Goal: Information Seeking & Learning: Learn about a topic

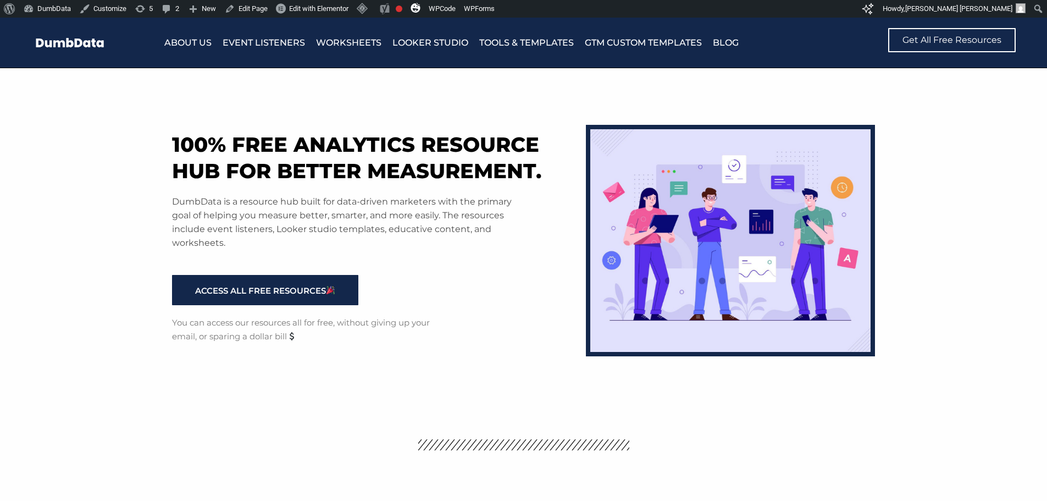
click at [557, 146] on h1 "100% free analytics resource hub for better measurement." at bounding box center [373, 157] width 403 height 53
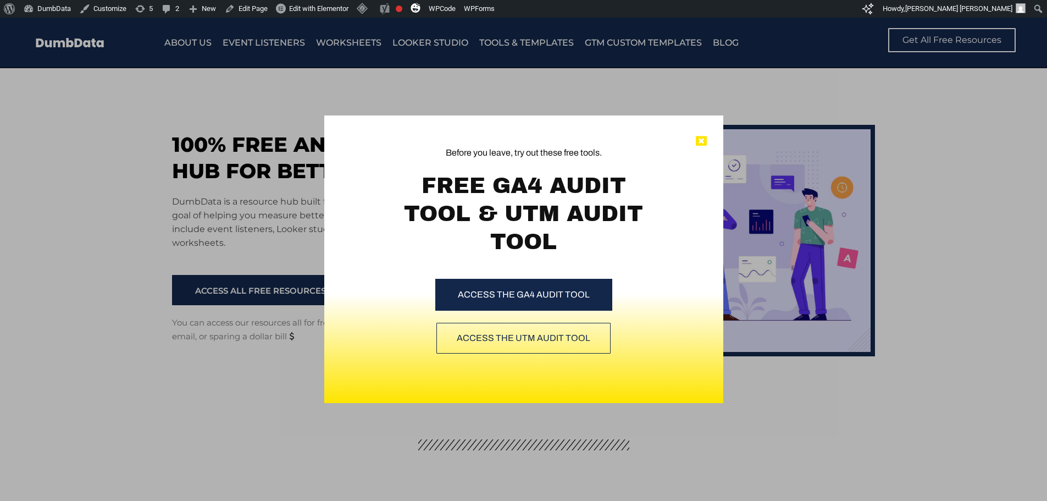
click at [701, 138] on icon at bounding box center [701, 141] width 11 height 11
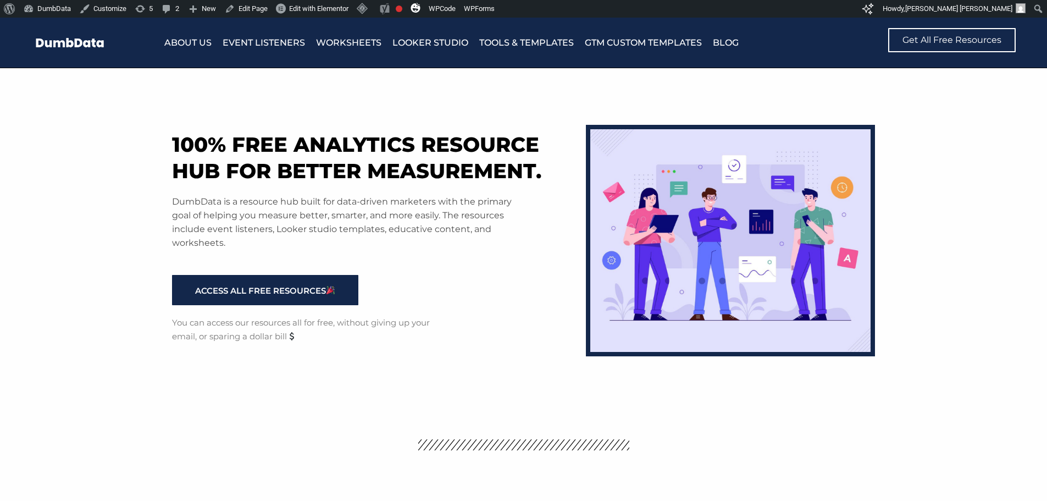
click at [330, 173] on h1 "100% free analytics resource hub for better measurement." at bounding box center [373, 157] width 403 height 53
click at [352, 37] on link "Worksheets" at bounding box center [348, 42] width 65 height 15
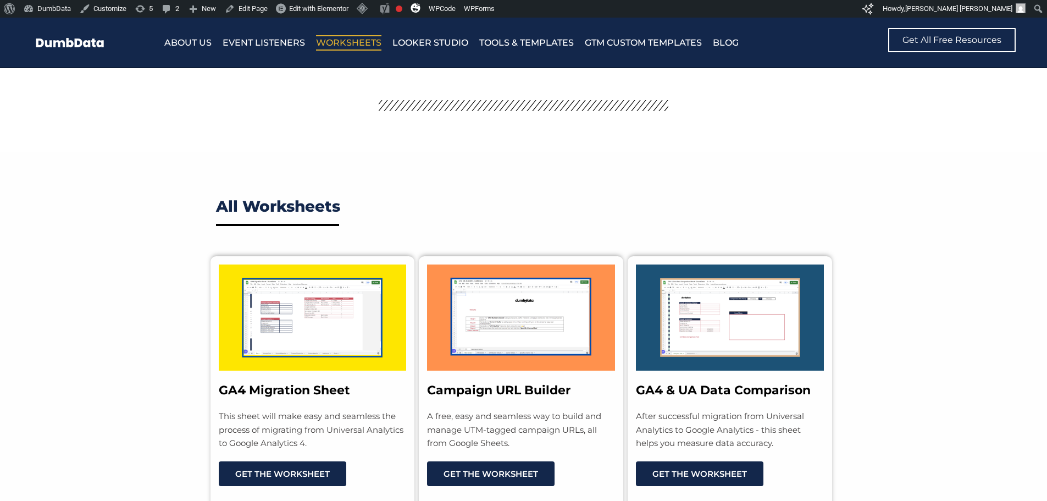
scroll to position [330, 0]
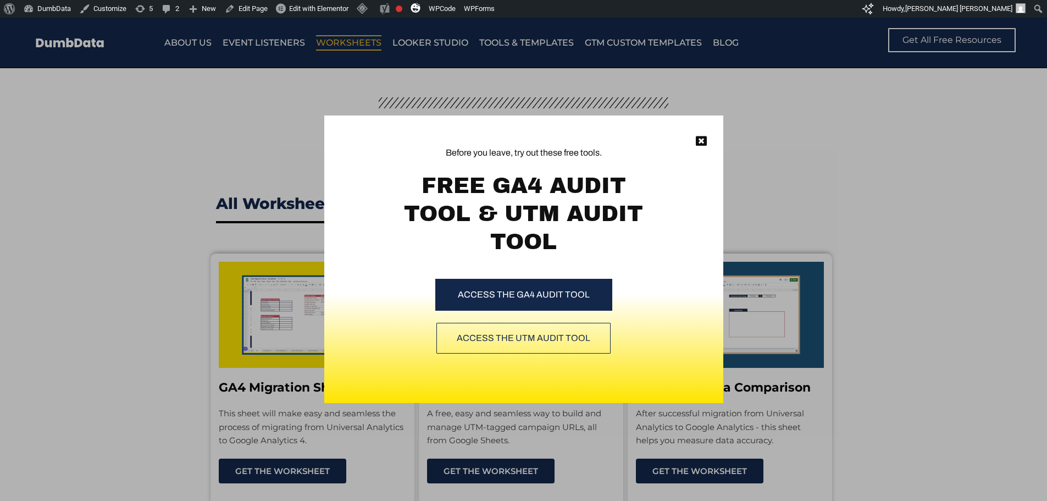
click at [285, 161] on div "Before you leave, try out these free tools. FREE GA4 AUDIT TOOL & UTM AUDIT TOO…" at bounding box center [523, 259] width 1047 height 483
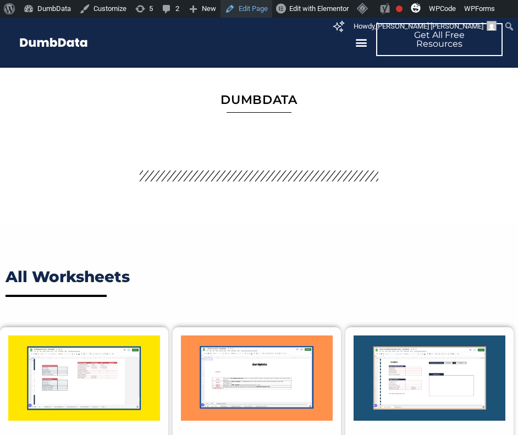
scroll to position [311, 0]
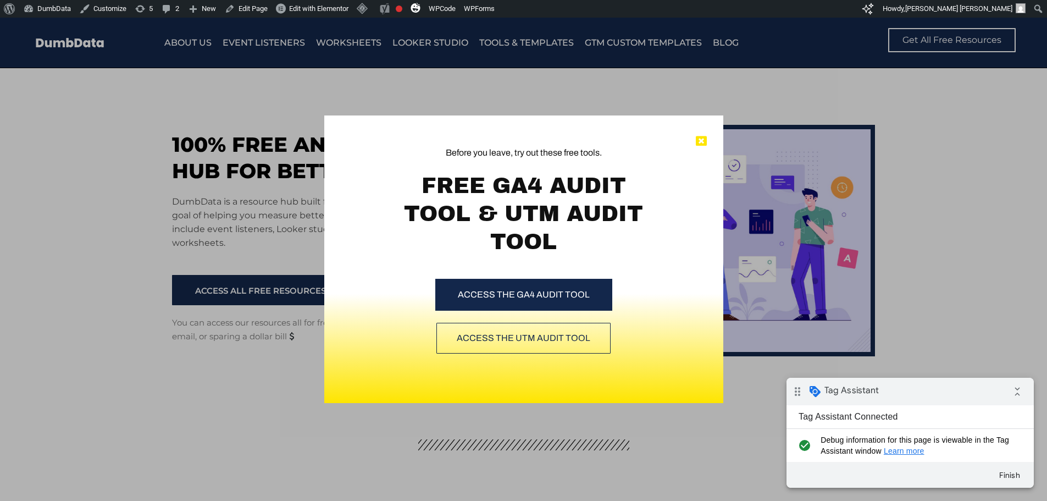
click at [699, 141] on icon at bounding box center [701, 141] width 11 height 11
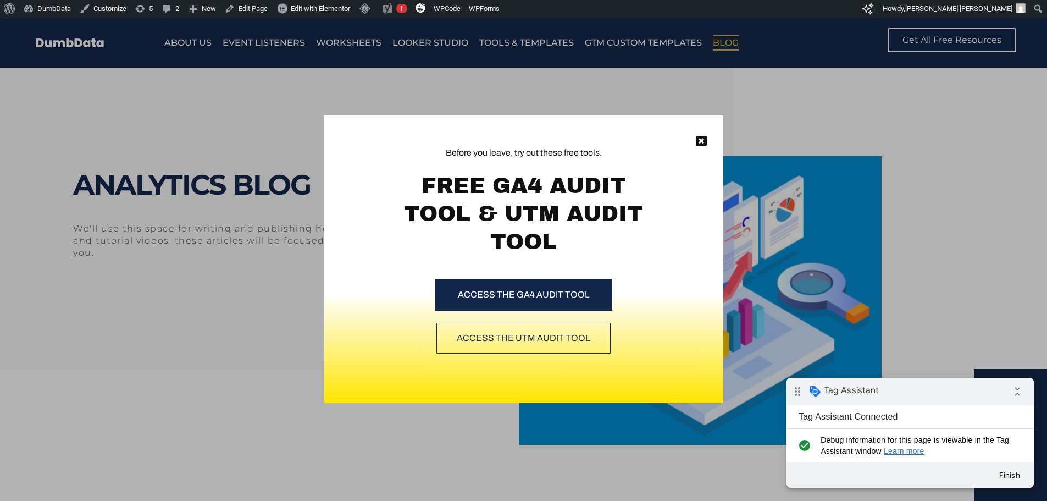
click at [191, 142] on div "Before you leave, try out these free tools. FREE GA4 AUDIT TOOL & UTM AUDIT TOO…" at bounding box center [523, 259] width 1047 height 483
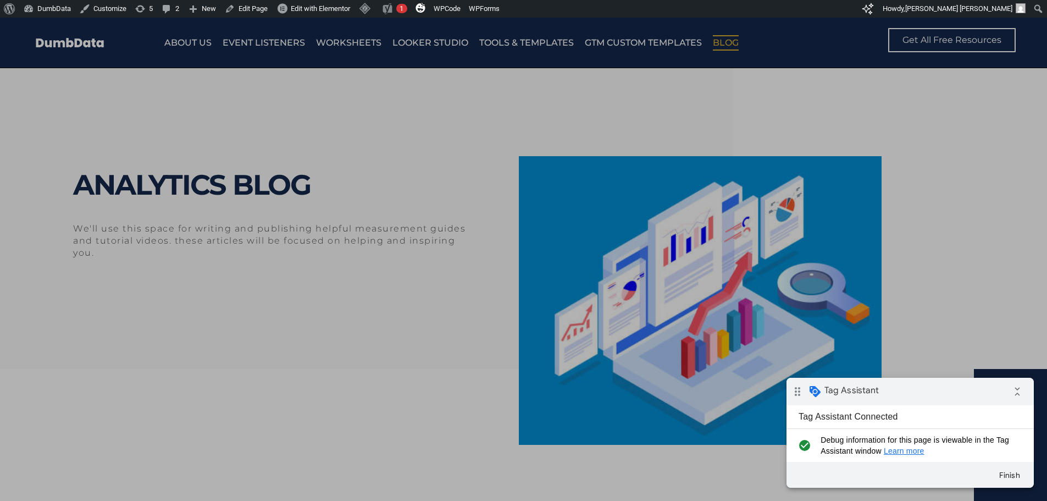
click at [705, 141] on icon at bounding box center [701, 141] width 11 height 11
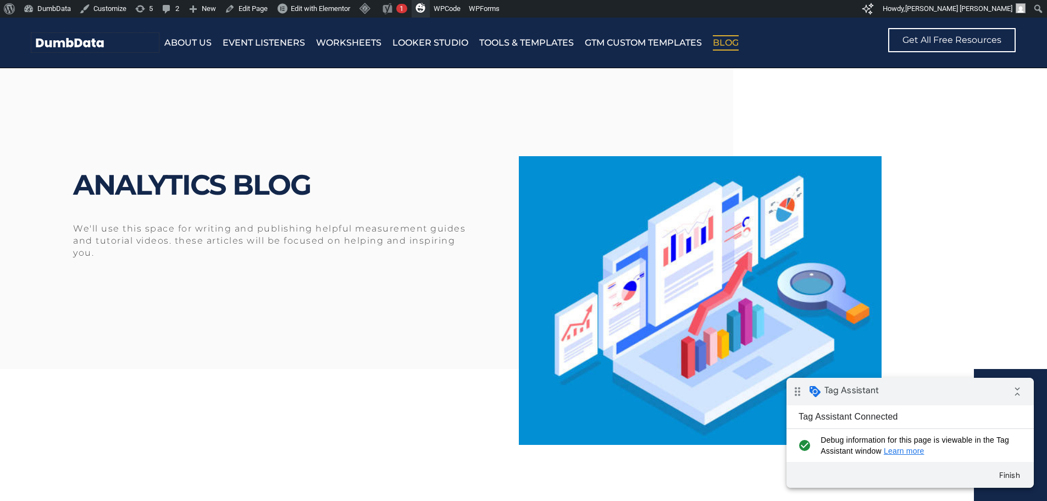
drag, startPoint x: 93, startPoint y: 41, endPoint x: 427, endPoint y: 0, distance: 336.1
click at [93, 41] on img at bounding box center [94, 42] width 127 height 19
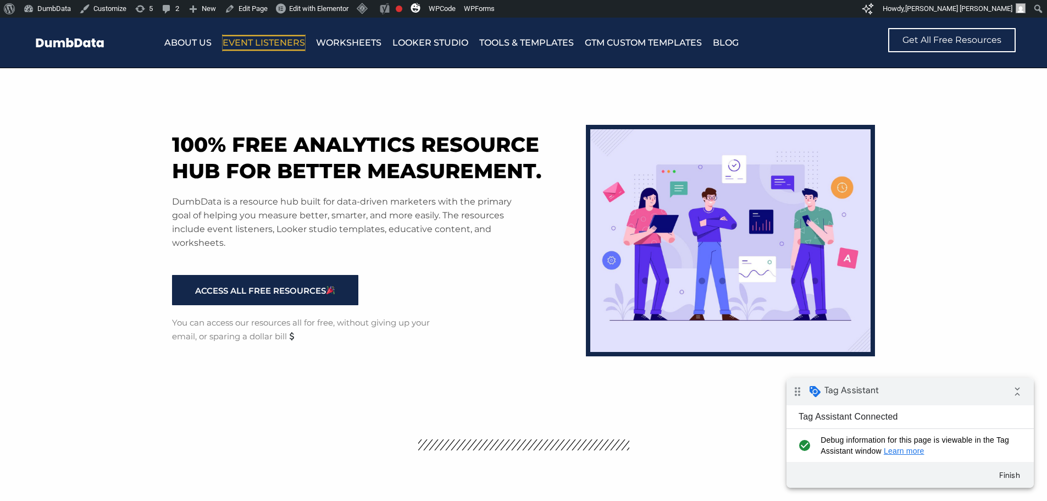
drag, startPoint x: 277, startPoint y: 47, endPoint x: 528, endPoint y: 1, distance: 254.7
click at [277, 47] on link "Event Listeners" at bounding box center [264, 42] width 82 height 15
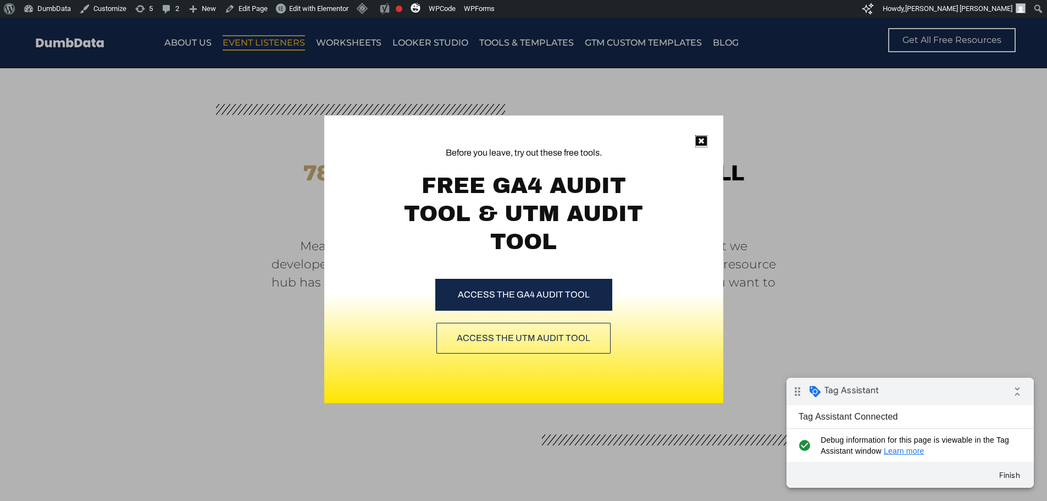
click at [700, 136] on icon at bounding box center [701, 141] width 11 height 11
click at [701, 139] on icon at bounding box center [701, 141] width 11 height 11
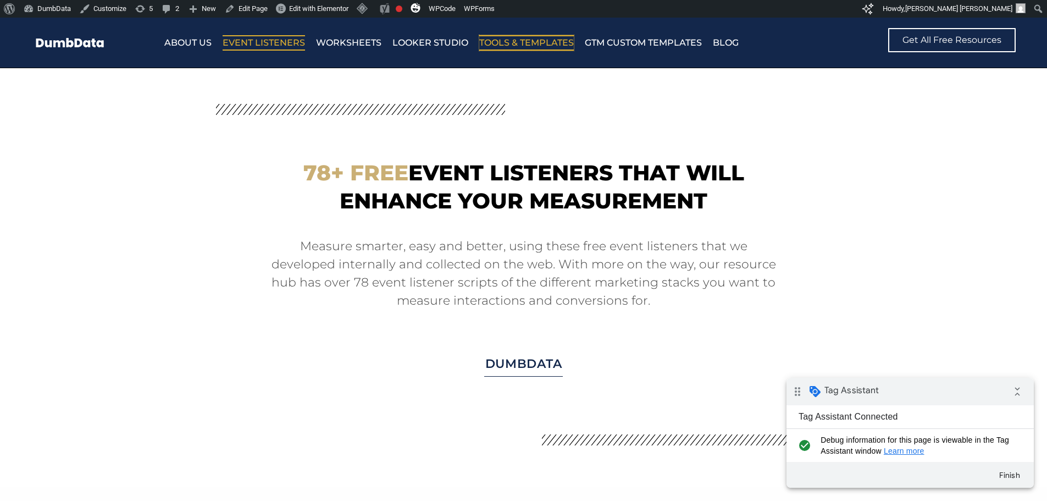
click at [512, 43] on link "Tools & Templates" at bounding box center [526, 42] width 95 height 15
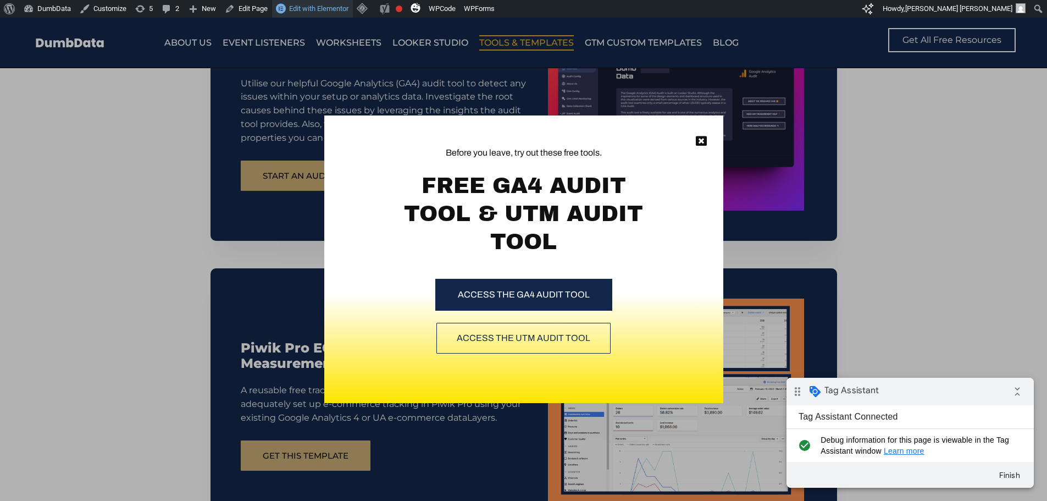
scroll to position [981, 0]
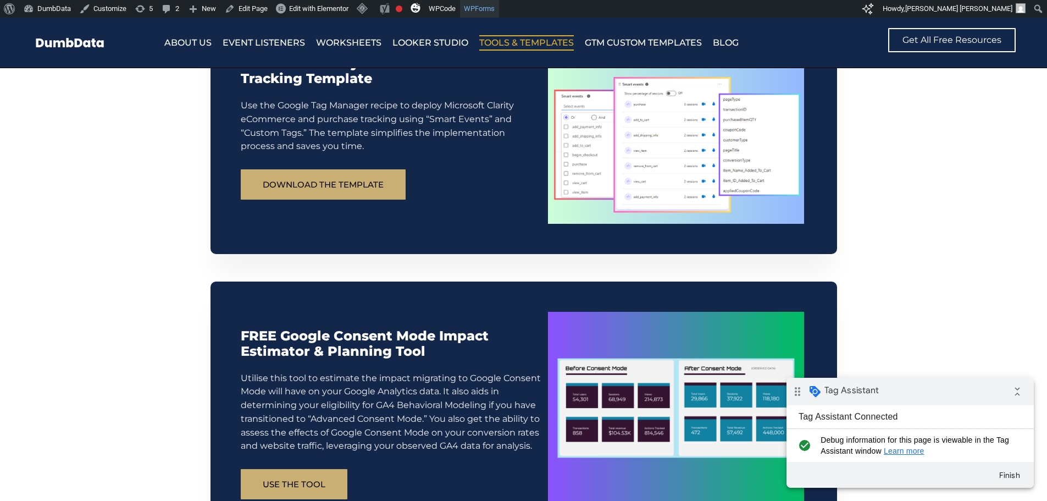
scroll to position [1144, 0]
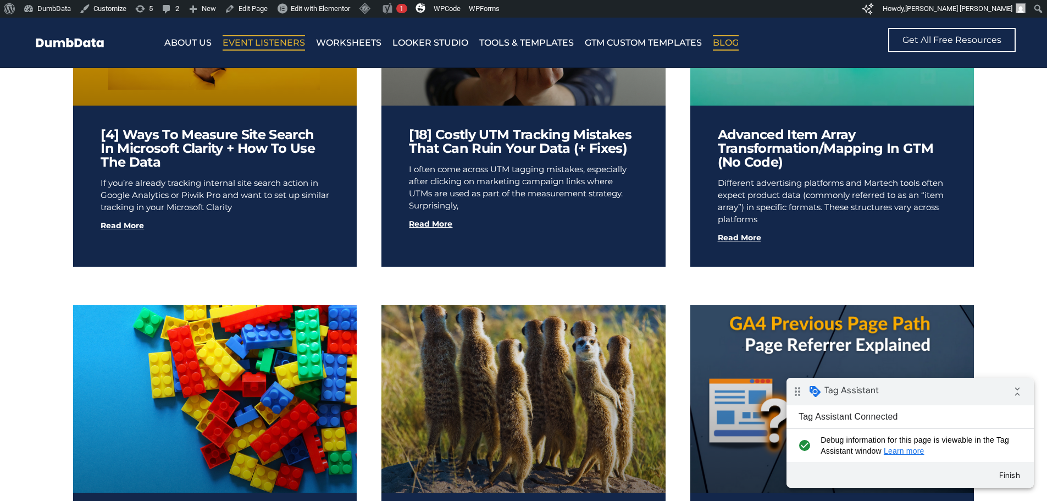
click at [272, 45] on link "Event Listeners" at bounding box center [264, 42] width 82 height 15
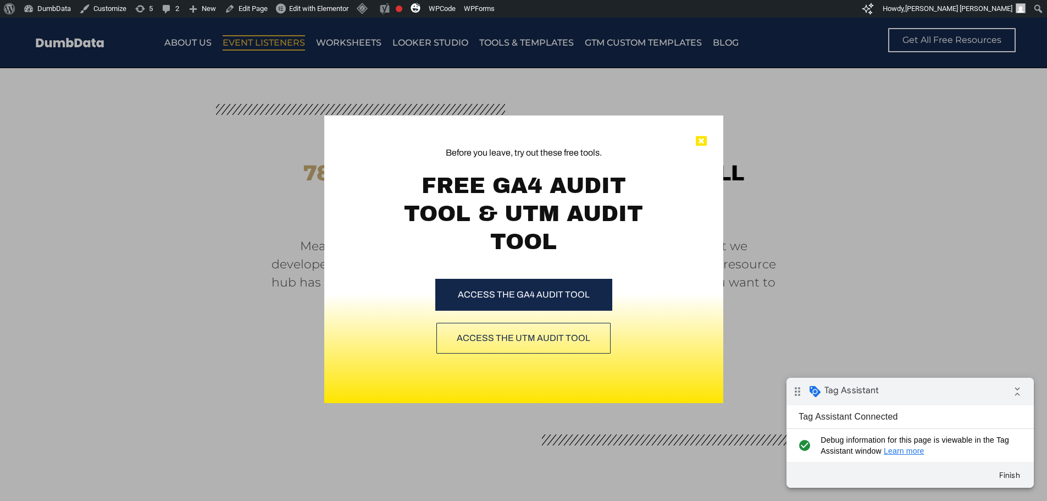
click at [704, 138] on icon at bounding box center [701, 141] width 11 height 11
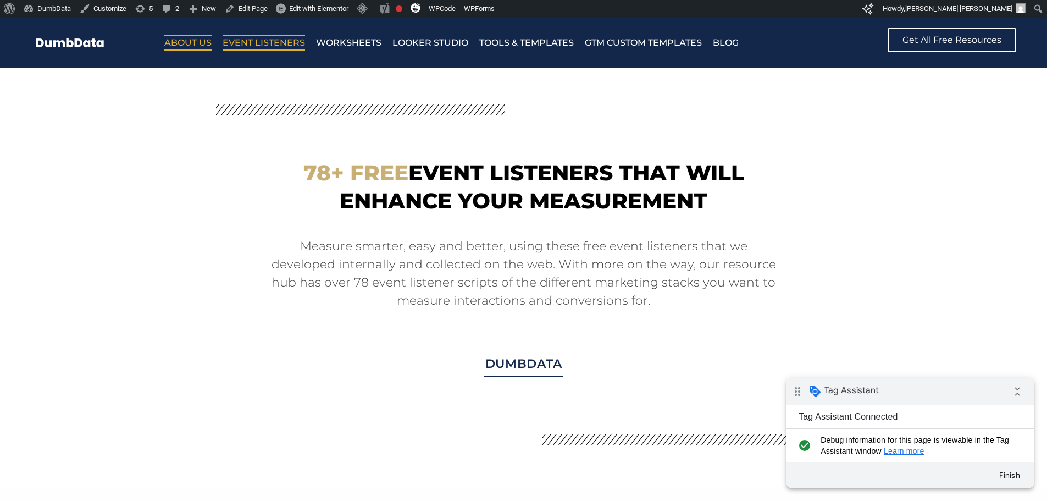
click at [187, 44] on link "About Us" at bounding box center [187, 42] width 47 height 15
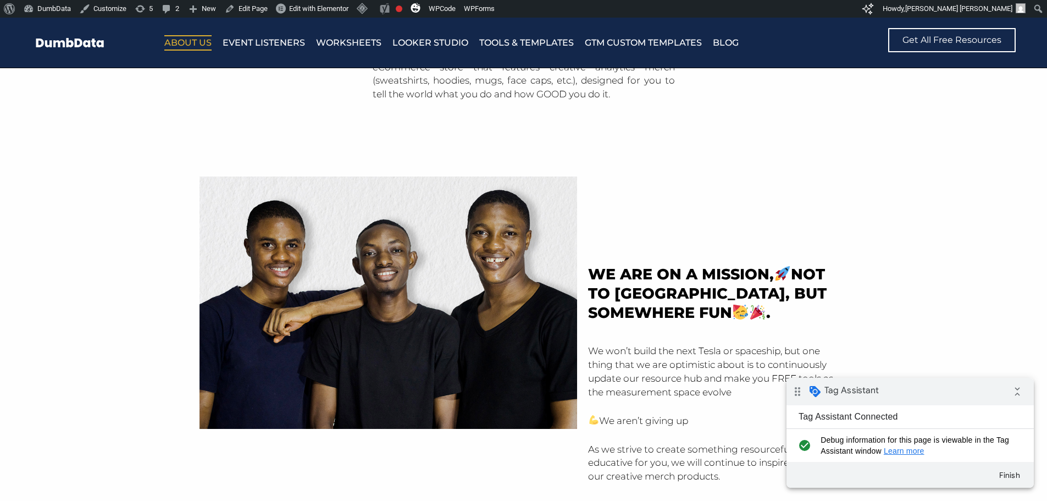
scroll to position [909, 0]
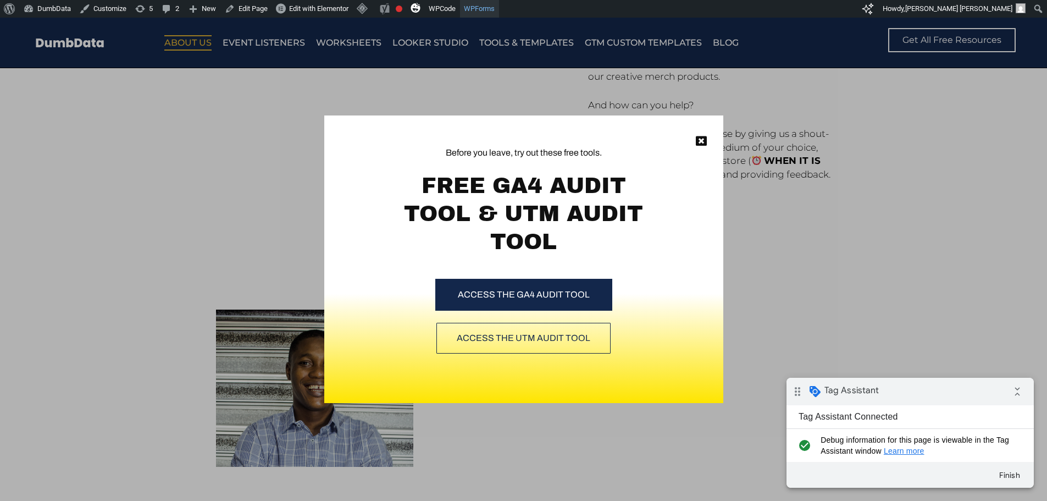
scroll to position [1319, 0]
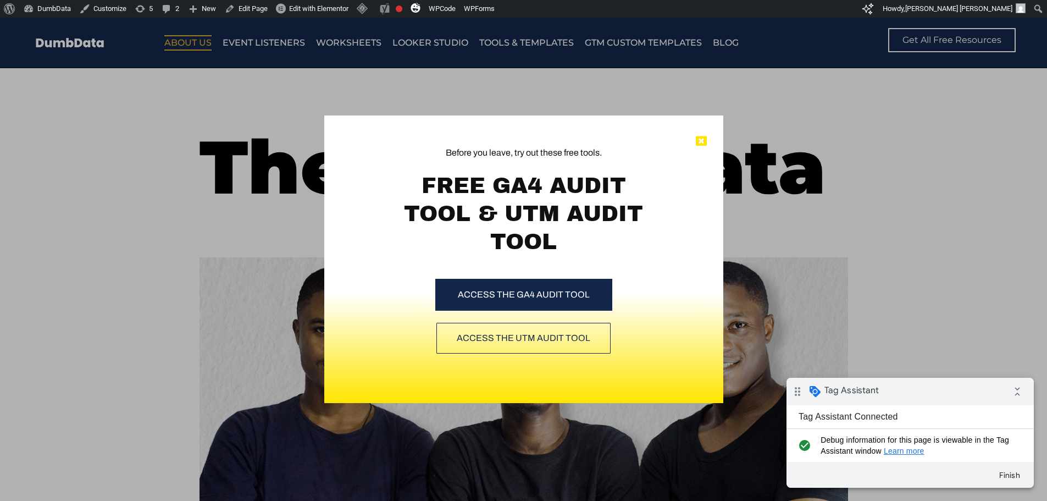
click at [699, 142] on icon at bounding box center [701, 141] width 11 height 11
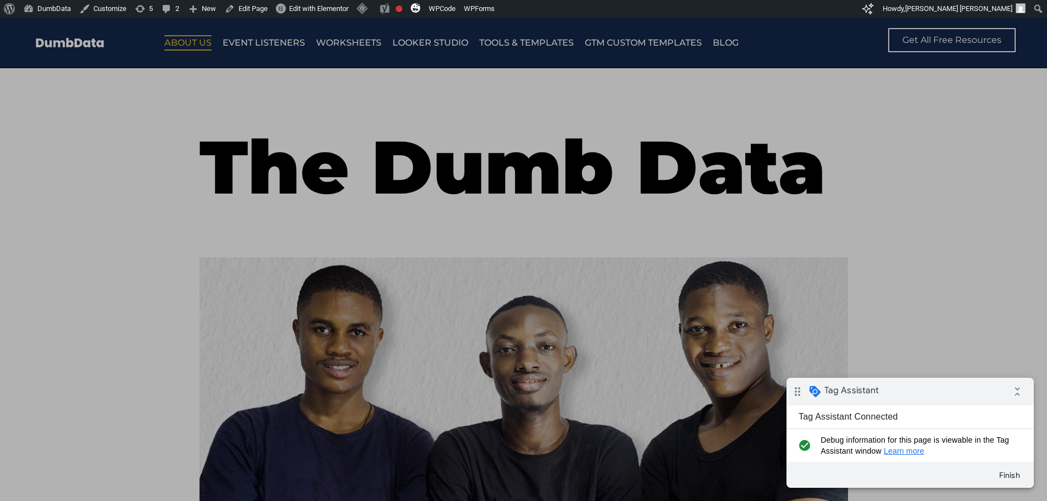
click at [357, 45] on div "Before you leave, try out these free tools. FREE GA4 AUDIT TOOL & UTM AUDIT TOO…" at bounding box center [523, 259] width 1047 height 483
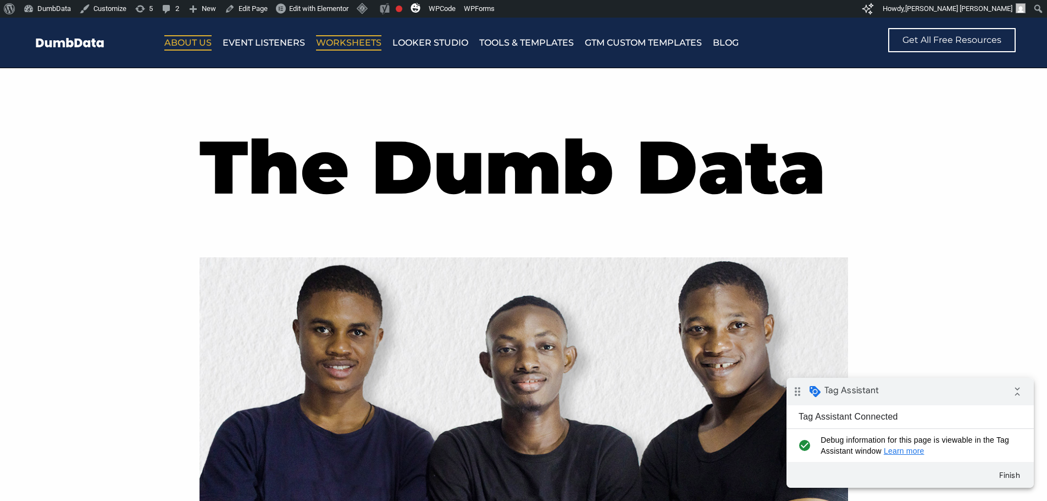
click at [358, 43] on link "Worksheets" at bounding box center [348, 42] width 65 height 15
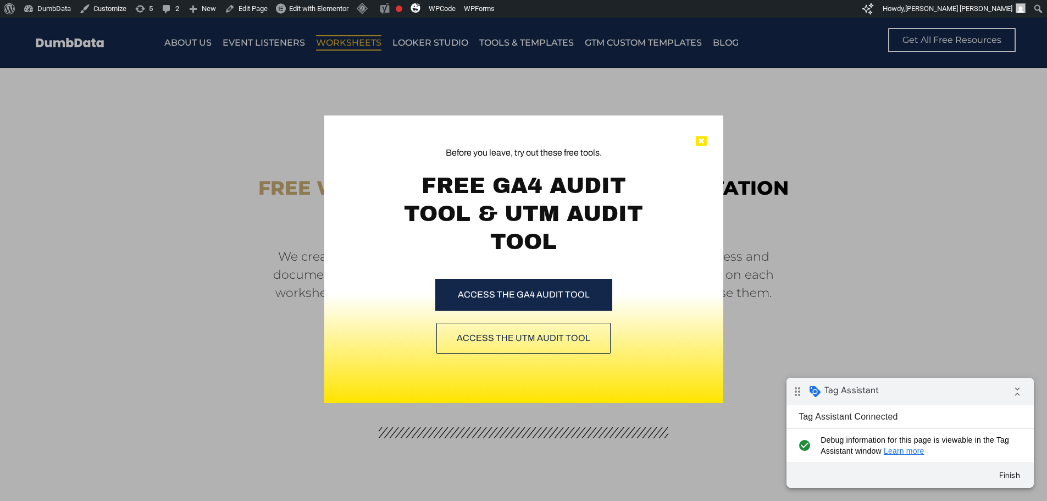
drag, startPoint x: 702, startPoint y: 137, endPoint x: 525, endPoint y: 3, distance: 222.8
click at [702, 137] on icon at bounding box center [701, 141] width 11 height 11
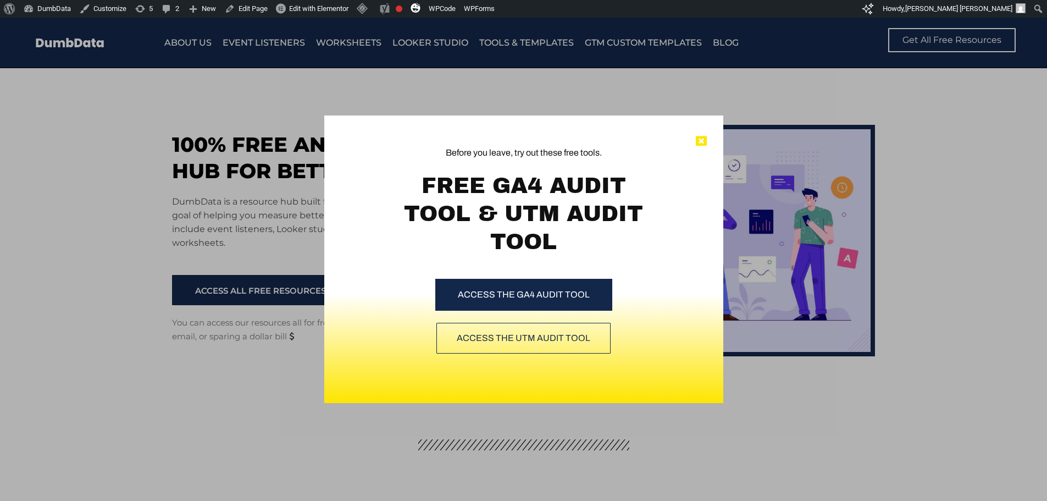
click at [699, 141] on icon at bounding box center [701, 141] width 11 height 11
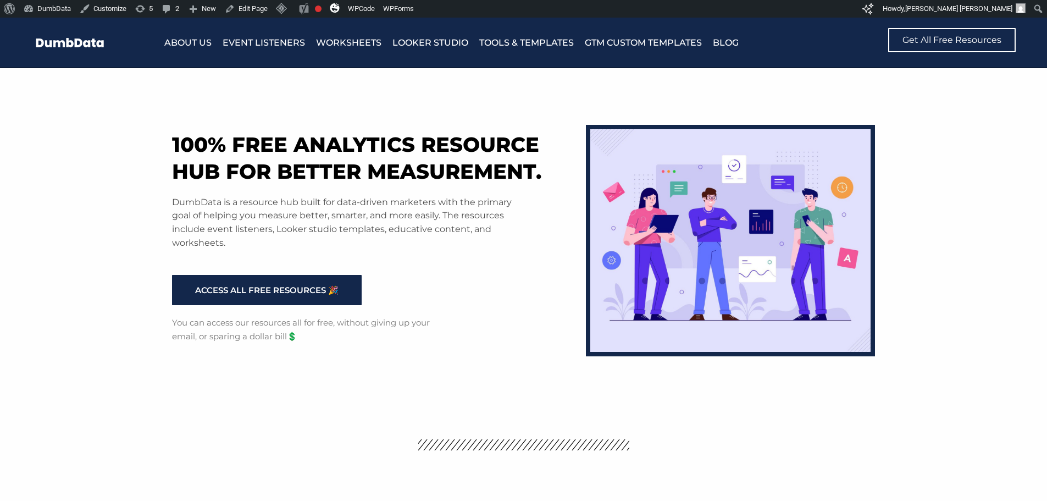
click at [690, 114] on div "100% free analytics resource hub for better measurement. DumbData is a resource…" at bounding box center [524, 238] width 714 height 341
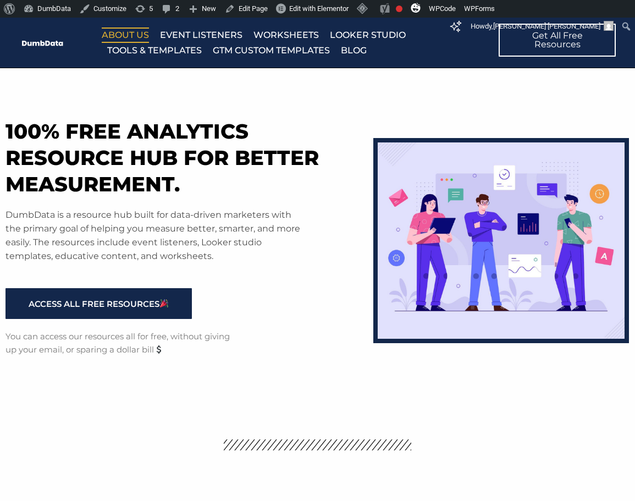
click at [138, 35] on link "About Us" at bounding box center [125, 34] width 47 height 15
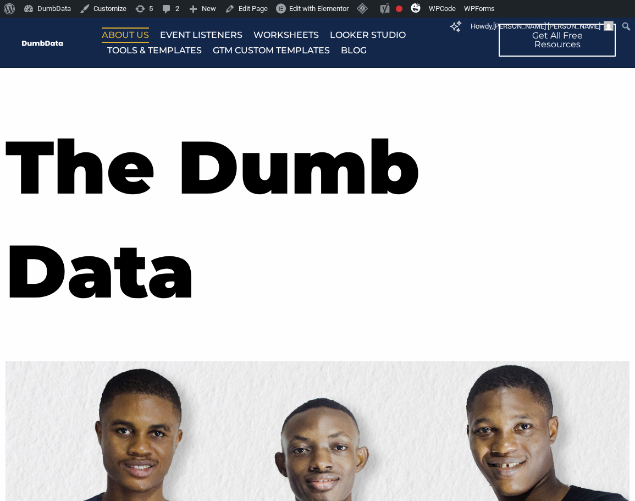
click at [301, 169] on h1 "The Dumb Data" at bounding box center [317, 219] width 624 height 208
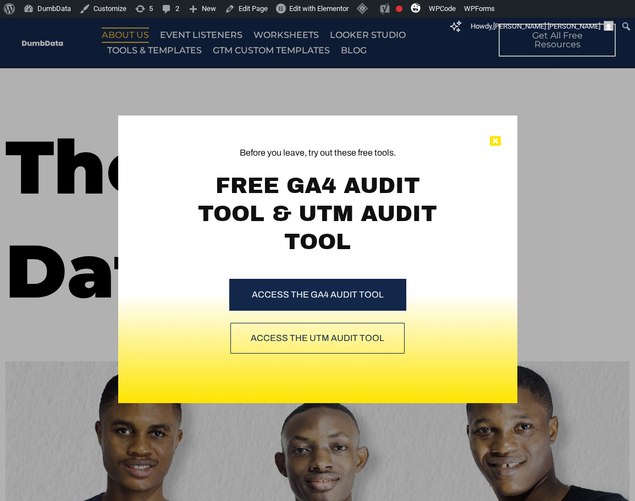
click at [500, 142] on icon at bounding box center [495, 141] width 11 height 11
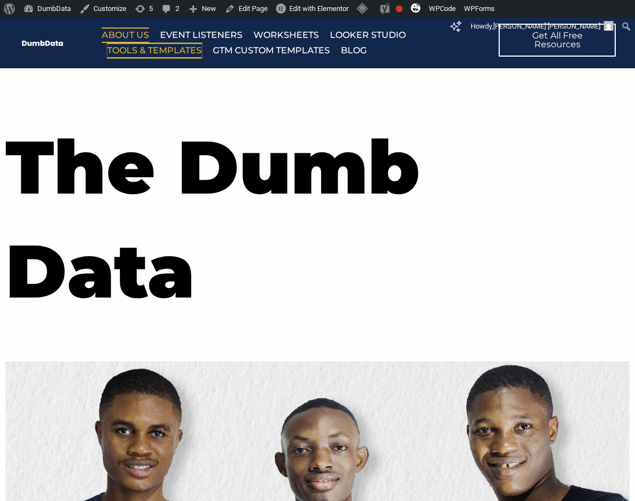
click at [173, 52] on link "Tools & Templates" at bounding box center [154, 50] width 95 height 15
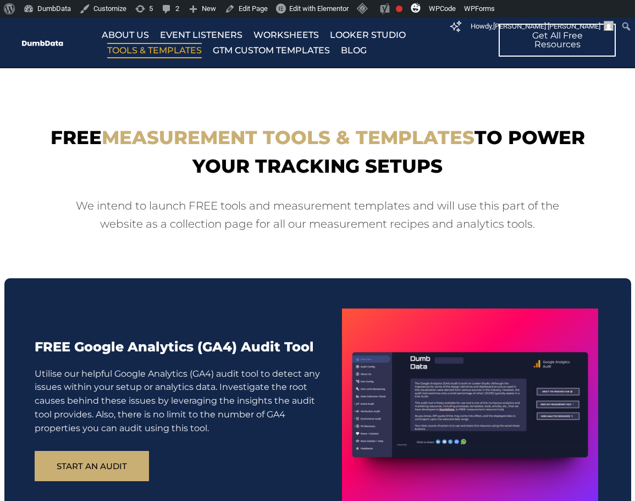
drag, startPoint x: 298, startPoint y: 127, endPoint x: 291, endPoint y: 114, distance: 15.0
click at [298, 127] on span "measurement tools & templates" at bounding box center [288, 137] width 373 height 23
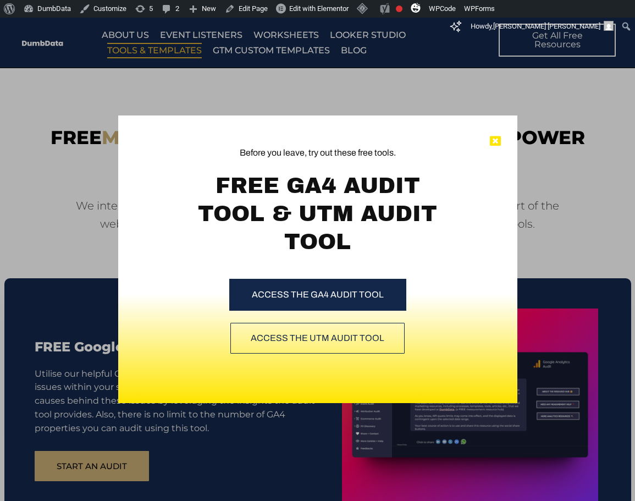
click at [498, 145] on icon at bounding box center [495, 141] width 11 height 11
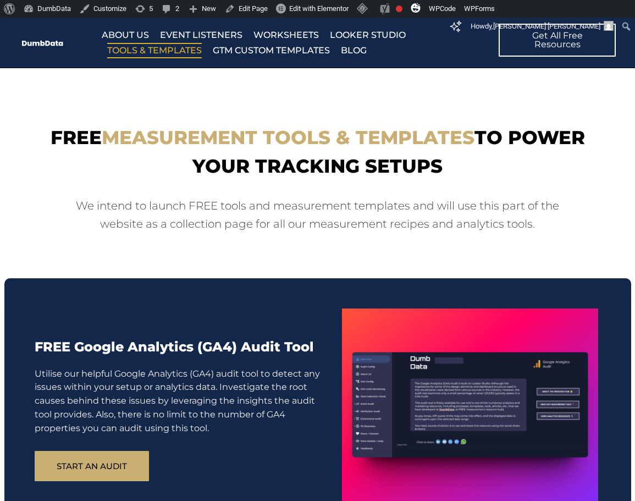
click at [301, 201] on p "We intend to launch FREE tools and measurement templates and will use this part…" at bounding box center [317, 215] width 503 height 36
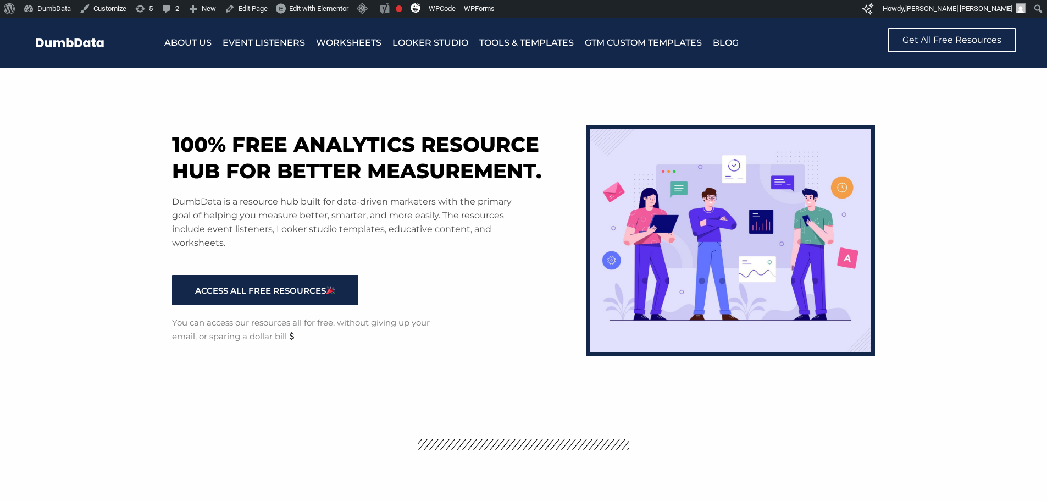
click at [336, 161] on h1 "100% free analytics resource hub for better measurement." at bounding box center [373, 157] width 403 height 53
click at [259, 42] on link "Event Listeners" at bounding box center [264, 42] width 82 height 15
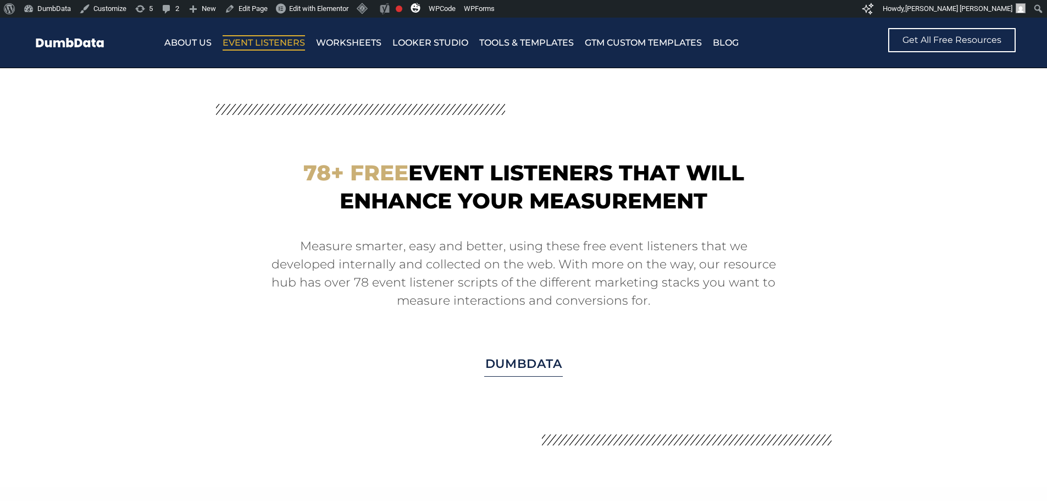
click at [296, 233] on div "Measure smarter, easy and better, using these free event listeners that we deve…" at bounding box center [523, 268] width 605 height 84
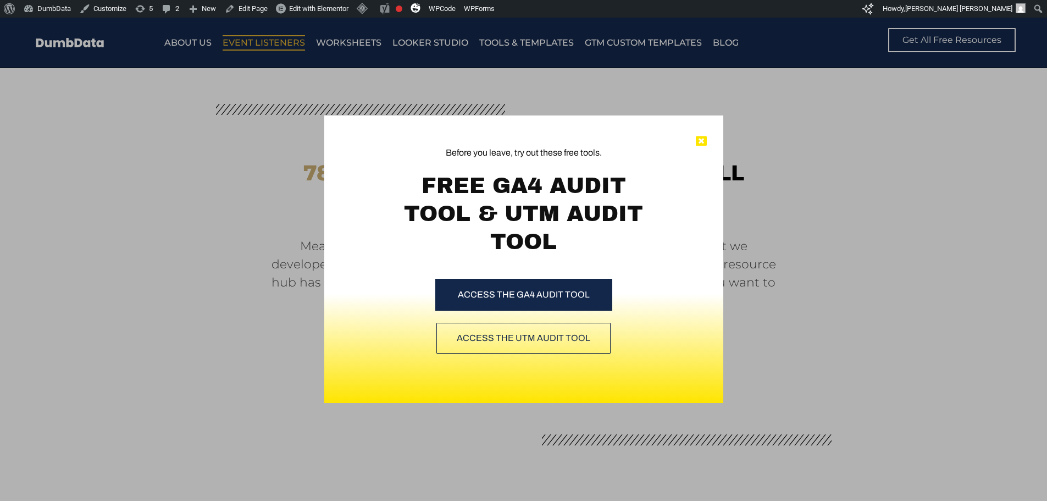
click at [703, 145] on icon at bounding box center [701, 141] width 11 height 11
